Goal: Transaction & Acquisition: Purchase product/service

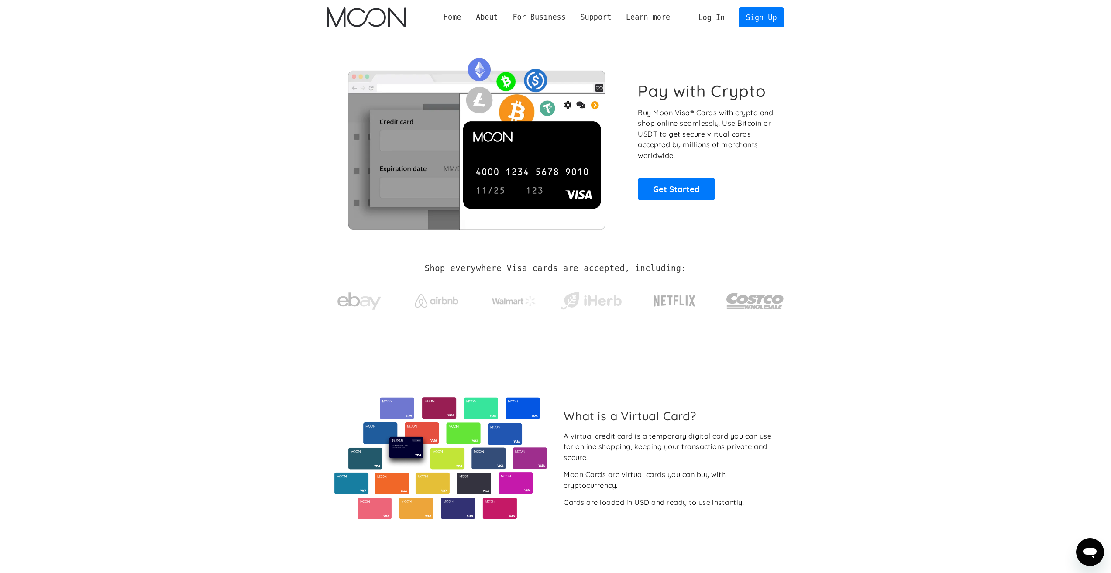
click at [713, 13] on link "Log In" at bounding box center [711, 17] width 41 height 19
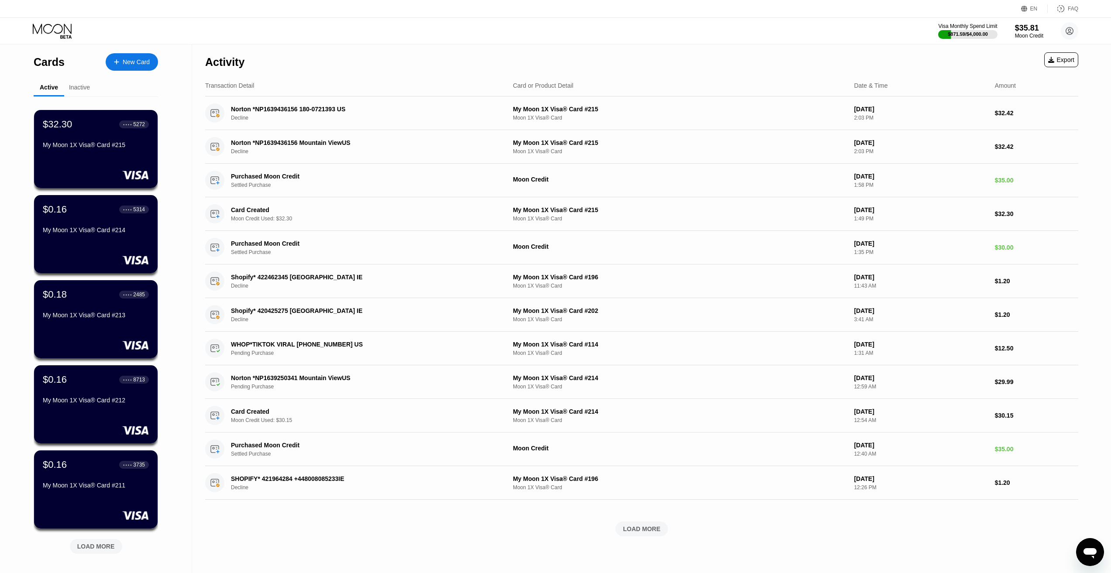
click at [128, 59] on div "New Card" at bounding box center [136, 62] width 27 height 7
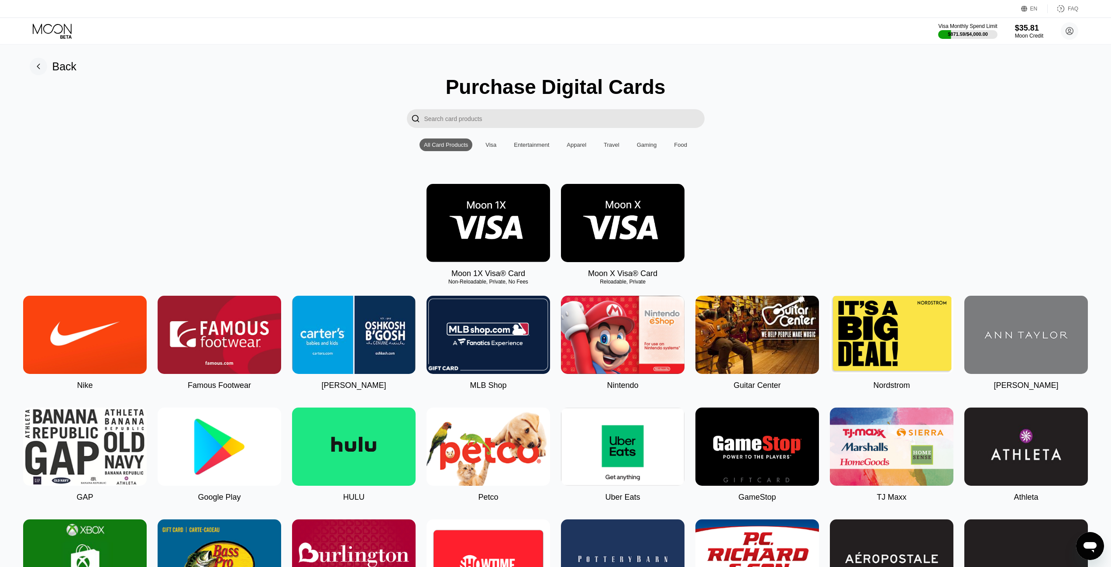
click at [487, 213] on img at bounding box center [489, 223] width 124 height 78
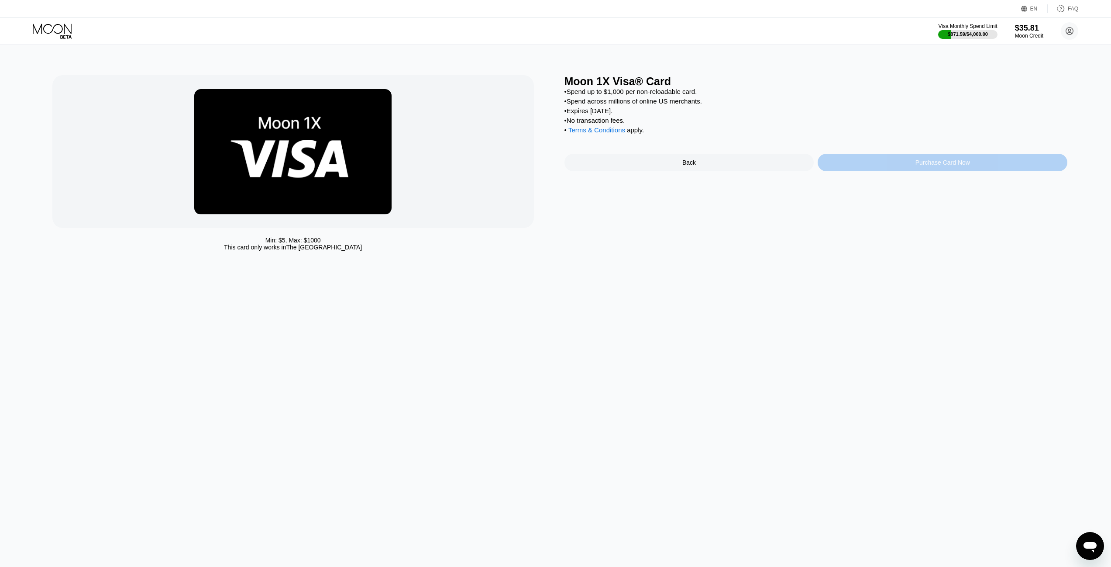
click at [884, 171] on div "Purchase Card Now" at bounding box center [943, 162] width 250 height 17
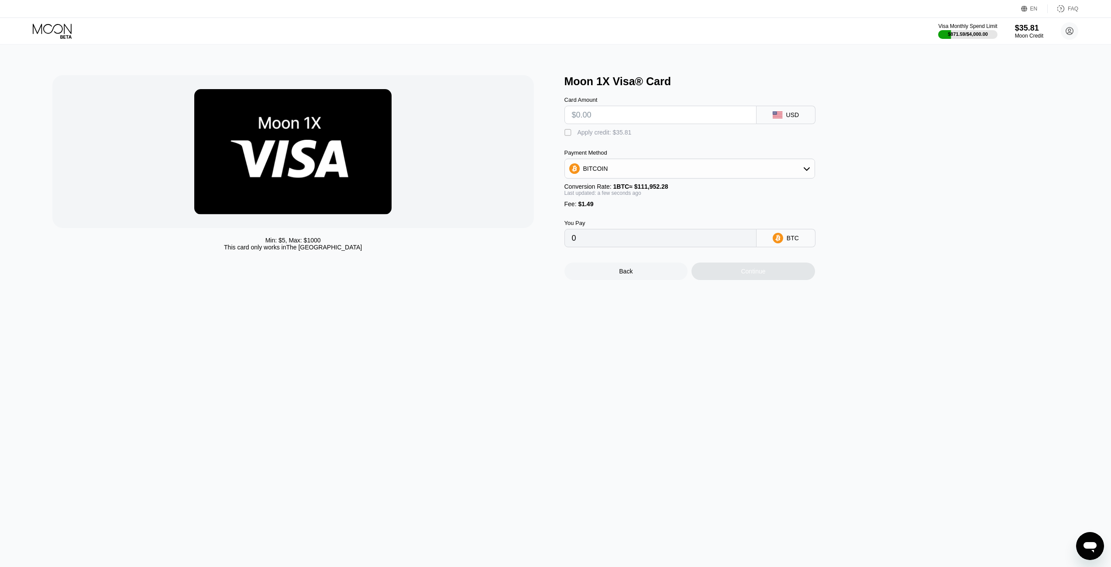
click at [591, 116] on input "text" at bounding box center [660, 114] width 177 height 17
type input "$3"
type input "0.00004011"
type input "$30"
type input "0.00028129"
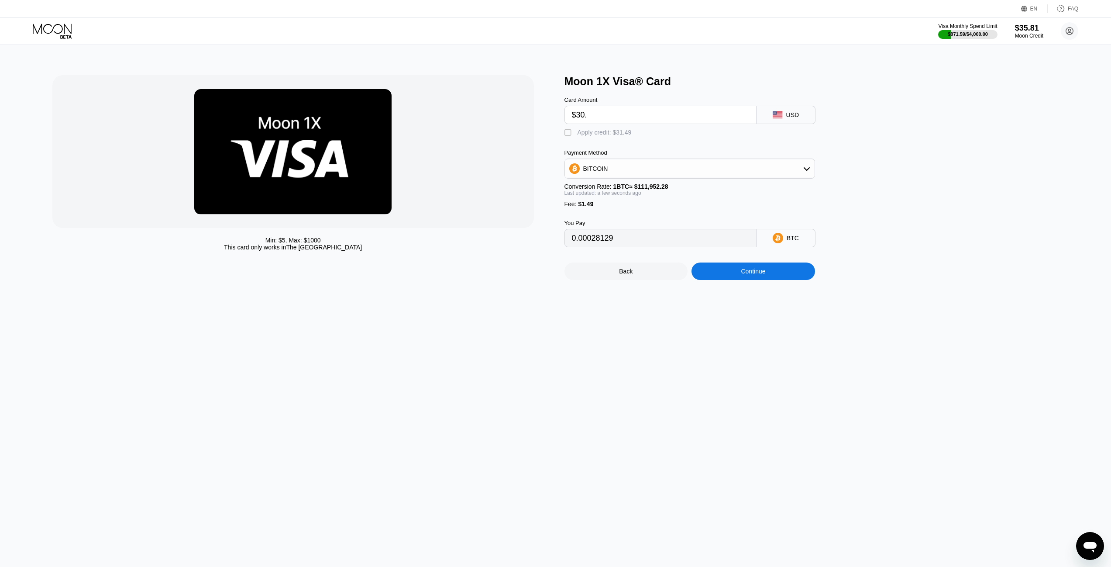
type input "$30.1"
type input "0.00028218"
type input "$30.15"
type input "0.00028263"
type input "$30.15"
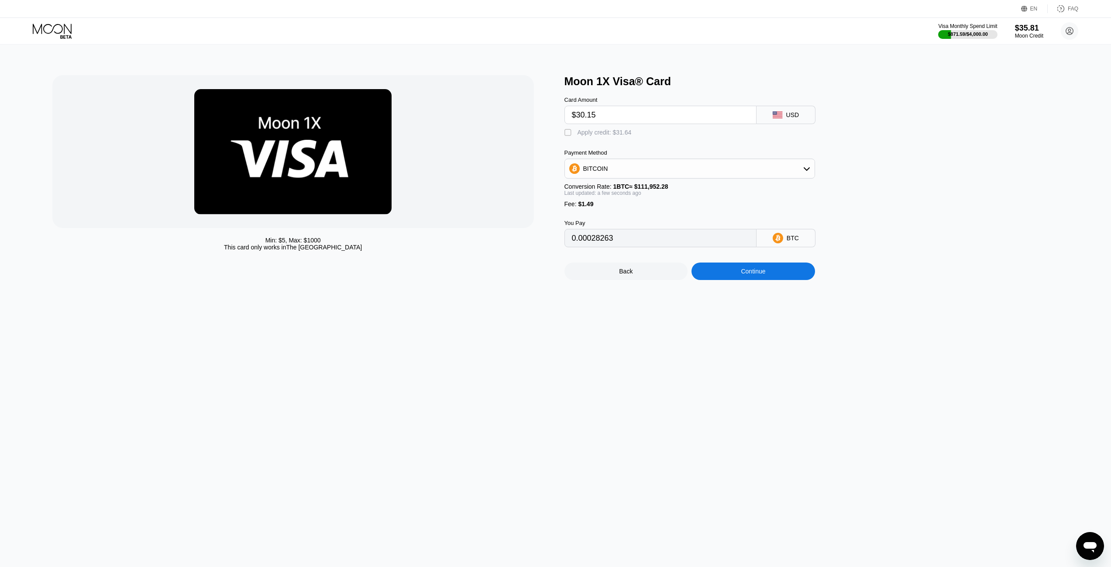
click at [588, 132] on div "Apply credit: $31.64" at bounding box center [605, 132] width 54 height 7
type input "0"
click at [750, 280] on div "Continue" at bounding box center [754, 270] width 124 height 17
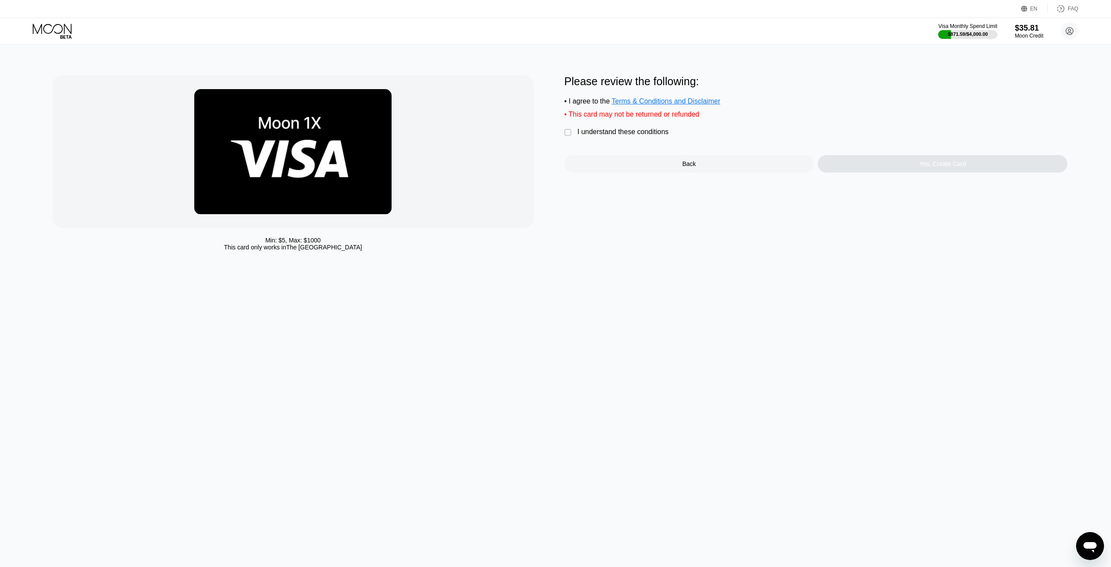
click at [625, 135] on div "I understand these conditions" at bounding box center [623, 132] width 91 height 8
click at [899, 172] on div "Yes, Create Card" at bounding box center [943, 163] width 250 height 17
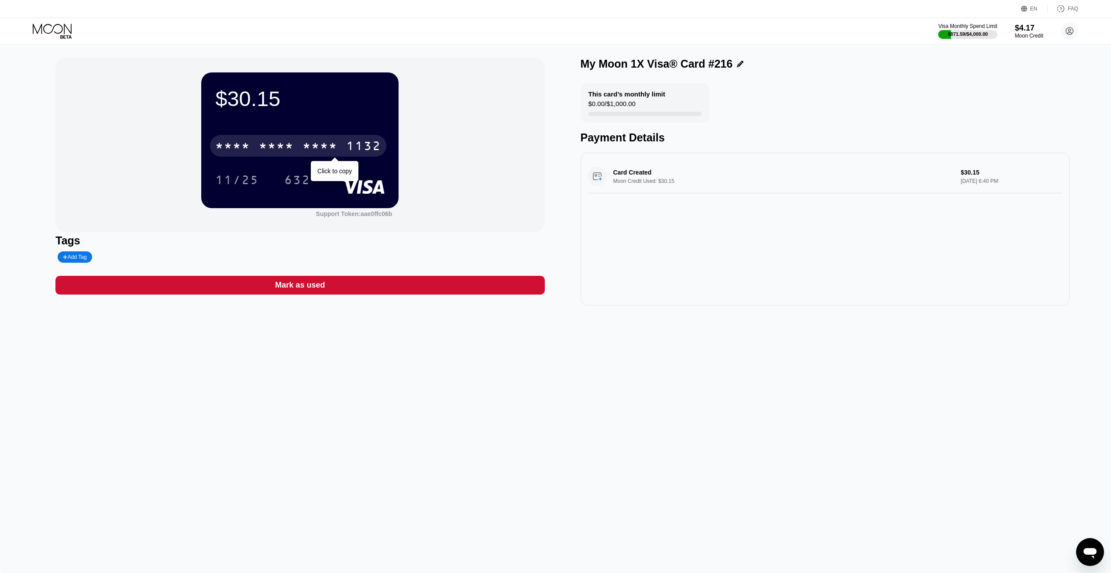
click at [260, 145] on div "* * * *" at bounding box center [276, 147] width 35 height 14
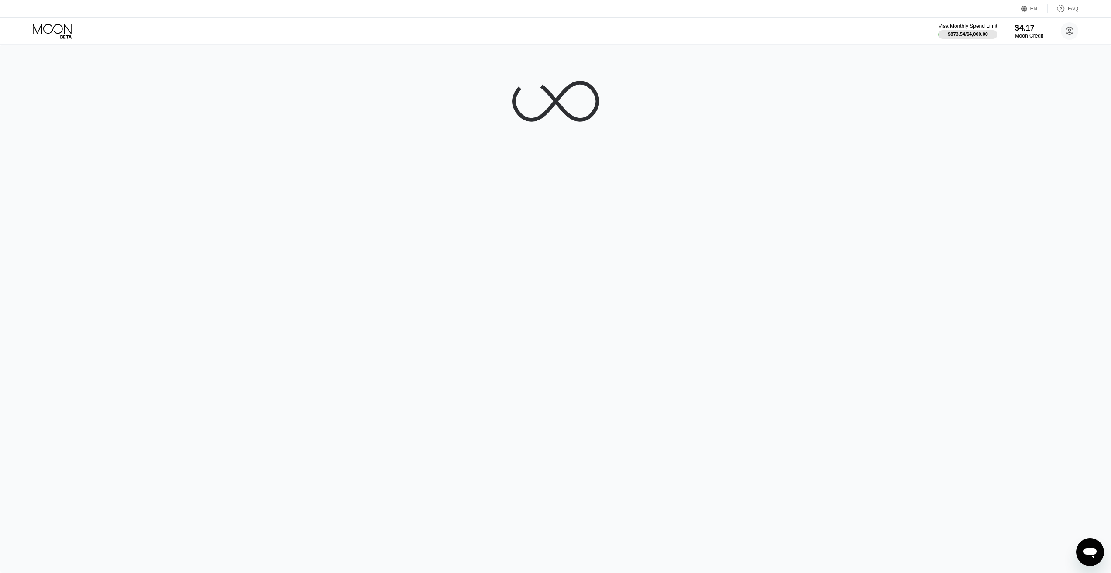
click at [343, 320] on div at bounding box center [555, 309] width 1111 height 529
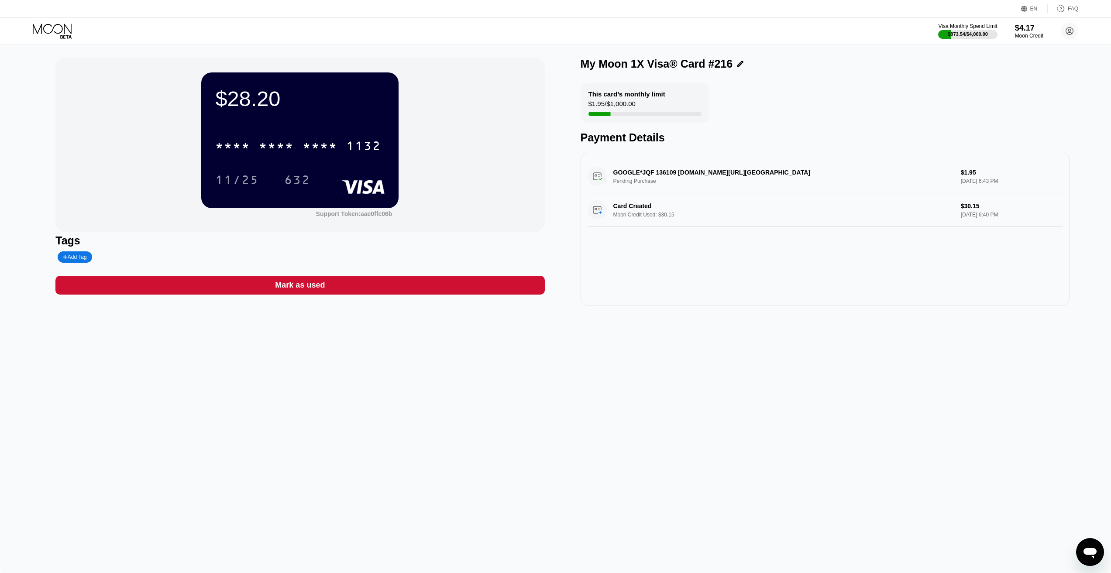
click at [897, 475] on div "$28.20 * * * * * * * * * * * * 1132 11/25 632 Support Token: aae0ffc06b Tags Ad…" at bounding box center [555, 309] width 1111 height 529
click at [522, 416] on div "$30.15 * * * * * * * * * * * * 1132 11/25 632 Support Token: aae0ffc06b Tags Ad…" at bounding box center [555, 309] width 1111 height 529
